Goal: Task Accomplishment & Management: Complete application form

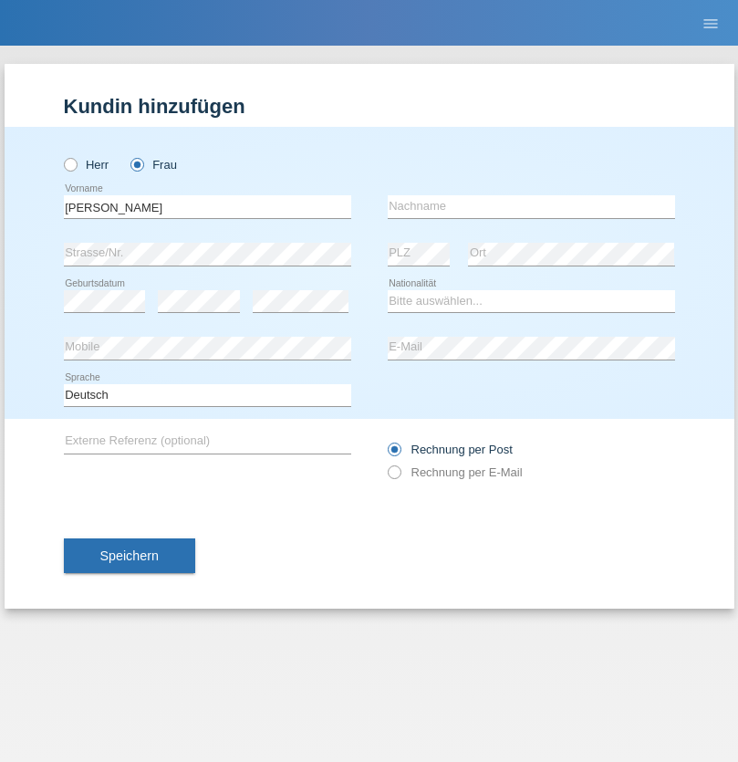
type input "[PERSON_NAME]"
click at [531, 206] on input "text" at bounding box center [531, 206] width 287 height 23
type input "Grisova"
select select "SK"
select select "C"
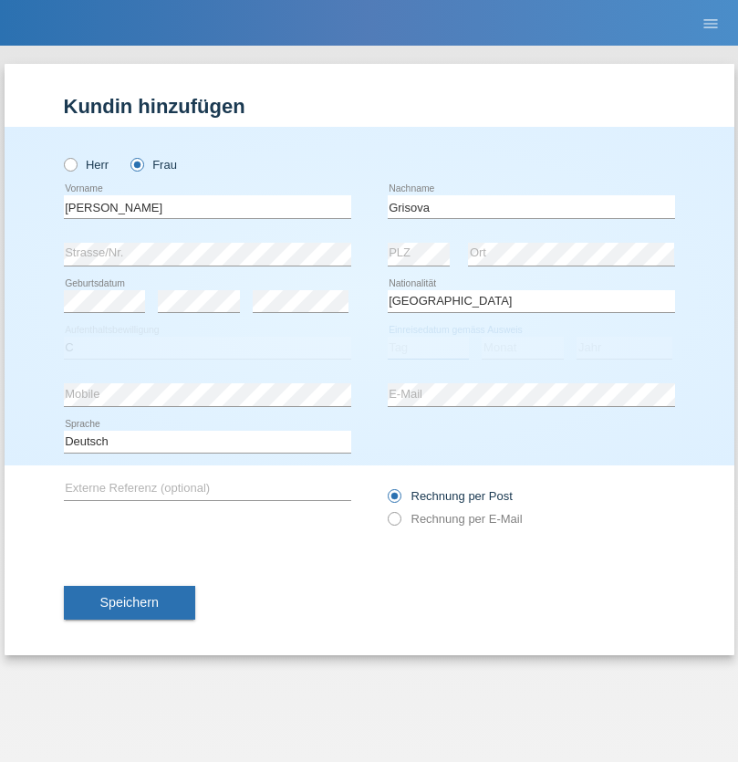
select select "01"
select select "07"
select select "2021"
